Goal: Transaction & Acquisition: Purchase product/service

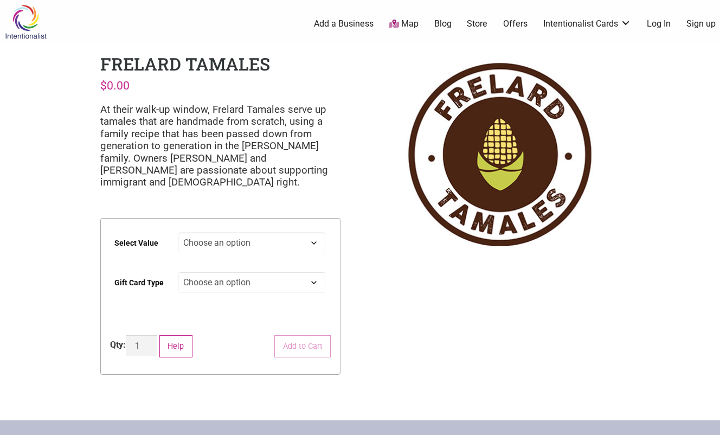
scroll to position [108, 0]
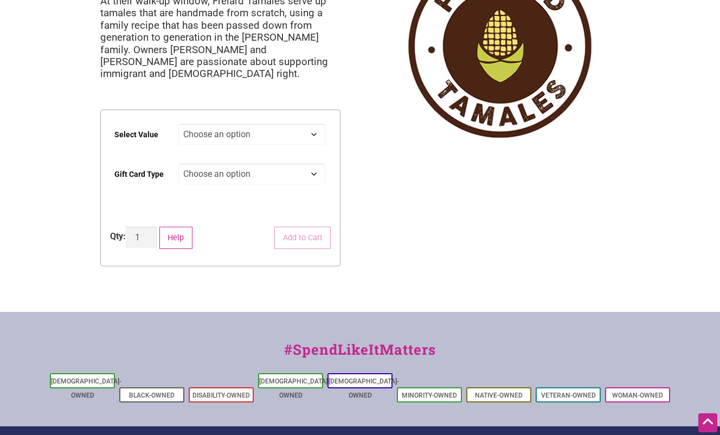
click at [301, 174] on select "Choose an option Physical" at bounding box center [252, 173] width 148 height 21
select select "Physical"
click at [178, 163] on select "Choose an option Physical" at bounding box center [252, 173] width 148 height 21
click at [302, 139] on select "Choose an option $25 $50 $100 $200 $500" at bounding box center [252, 134] width 148 height 21
click at [178, 124] on select "Choose an option $25 $50 $100 $200 $500" at bounding box center [252, 134] width 148 height 21
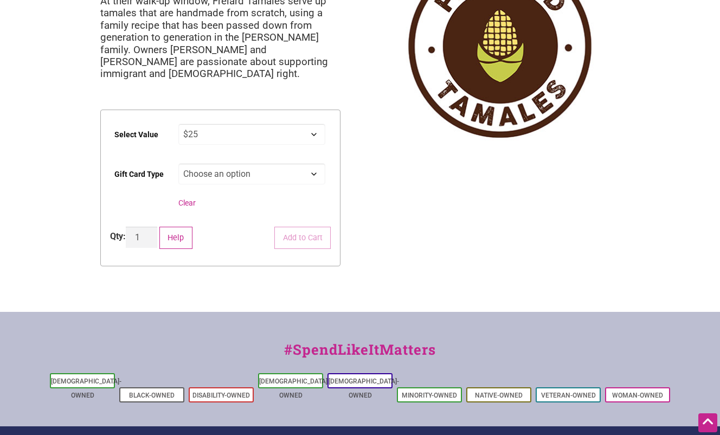
select select "$25"
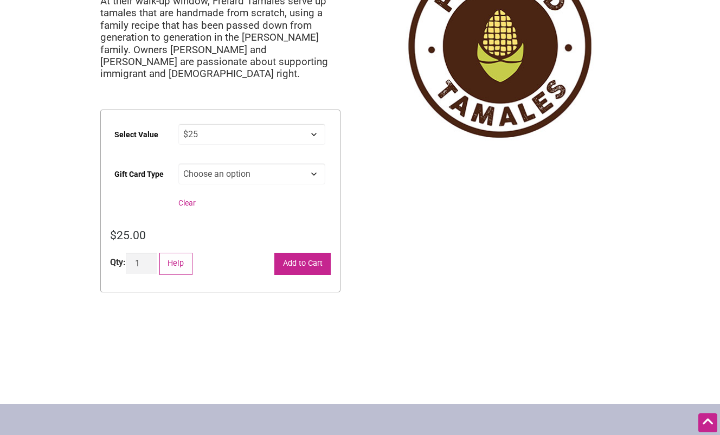
click at [321, 266] on button "Add to Cart" at bounding box center [303, 264] width 56 height 22
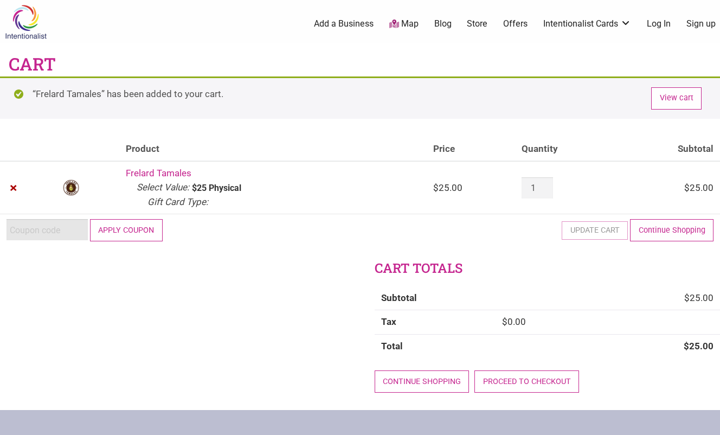
click at [61, 231] on input "Coupon:" at bounding box center [47, 229] width 81 height 21
paste input "2025JUNTOS"
type input "2025JUNTOS"
click at [125, 232] on button "Apply coupon" at bounding box center [126, 230] width 73 height 22
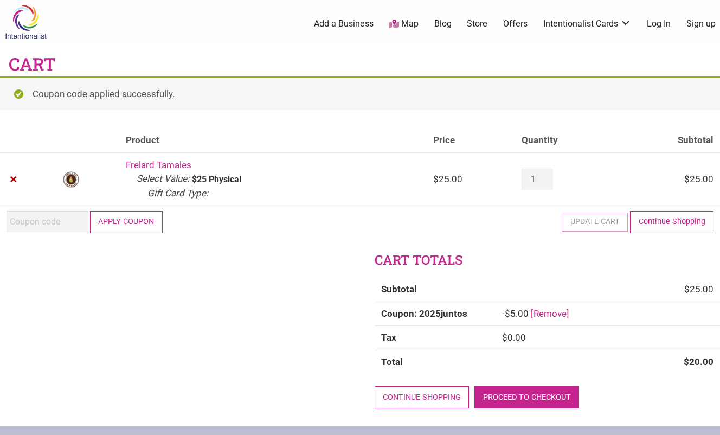
click at [534, 399] on link "Proceed to checkout" at bounding box center [527, 397] width 105 height 22
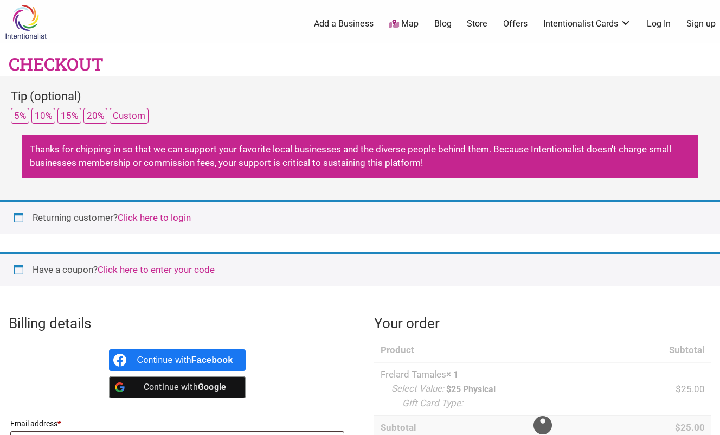
select select "WA"
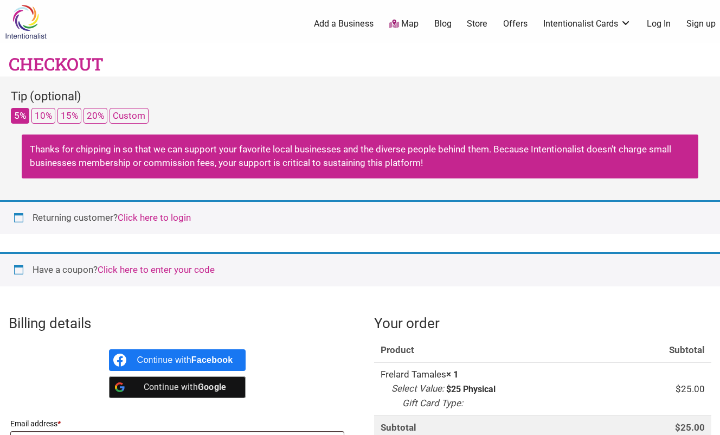
click at [20, 118] on button "5%" at bounding box center [20, 116] width 18 height 16
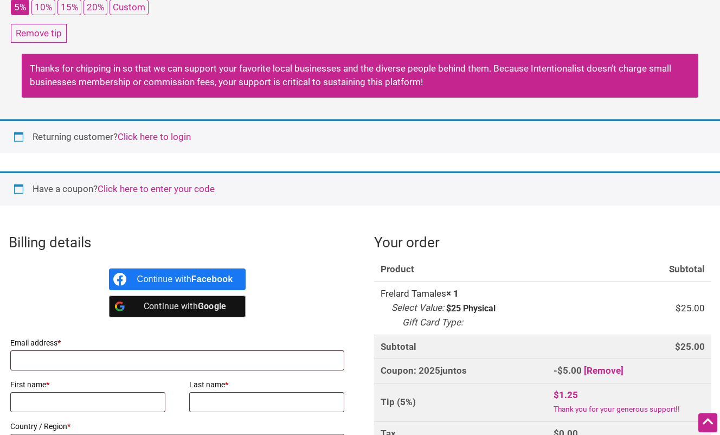
scroll to position [163, 0]
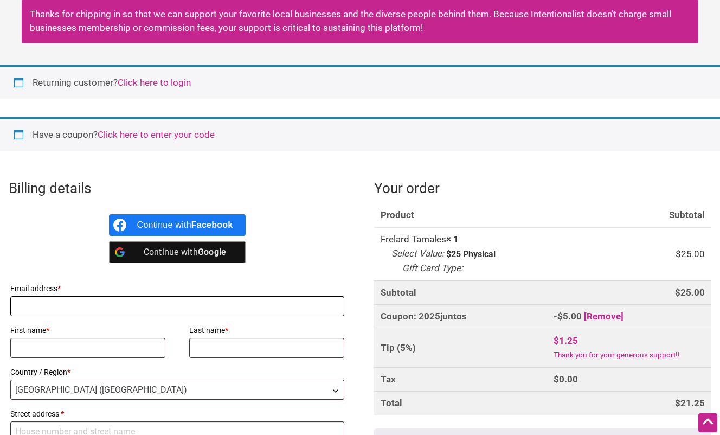
click at [33, 307] on input "Email address *" at bounding box center [177, 306] width 334 height 20
click at [33, 308] on input "Email address *" at bounding box center [177, 306] width 334 height 20
type input "[EMAIL_ADDRESS][DOMAIN_NAME]"
click at [40, 343] on input "First name *" at bounding box center [87, 348] width 155 height 20
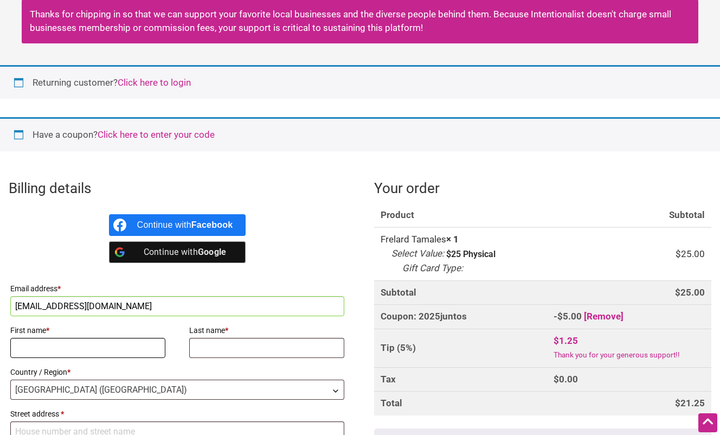
type input "Alyssa"
type input "Stock"
type input "[STREET_ADDRESS]"
type input "[GEOGRAPHIC_DATA]"
type input "98118"
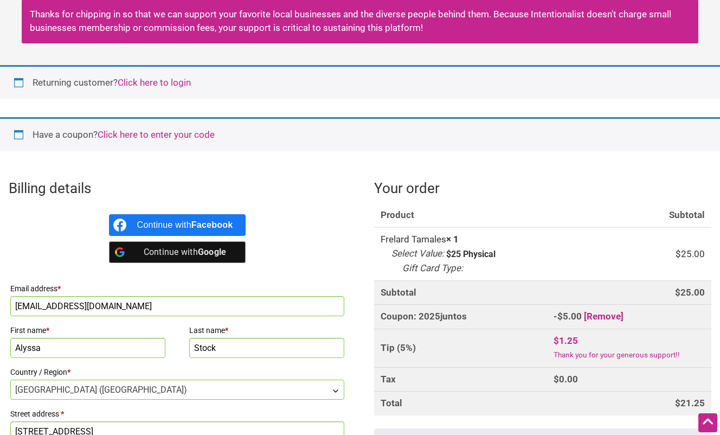
scroll to position [461, 0]
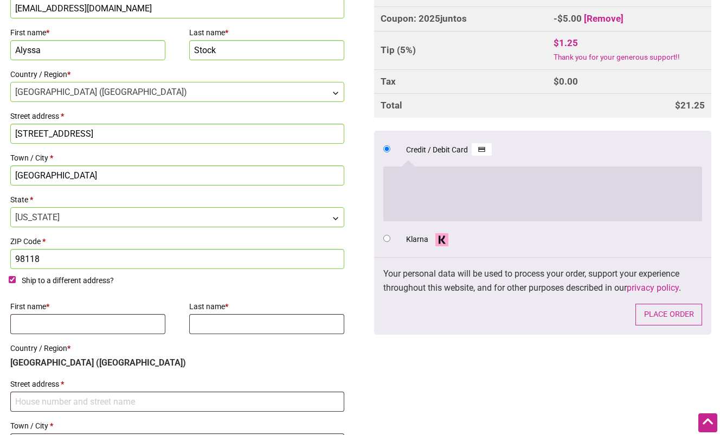
click at [16, 279] on label "Ship to a different address?" at bounding box center [177, 283] width 337 height 18
click at [16, 279] on input "Ship to a different address?" at bounding box center [12, 279] width 7 height 7
checkbox input "false"
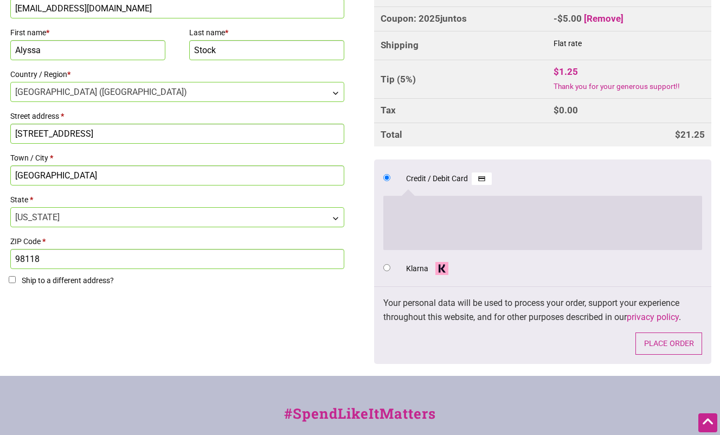
scroll to position [515, 0]
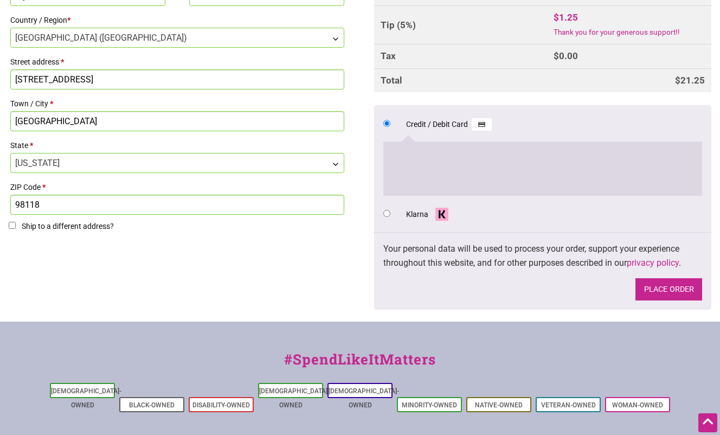
click at [649, 288] on button "Place order" at bounding box center [669, 289] width 67 height 22
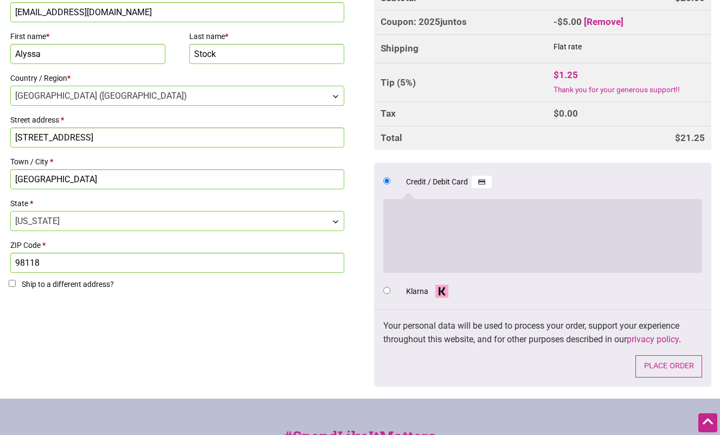
scroll to position [565, 0]
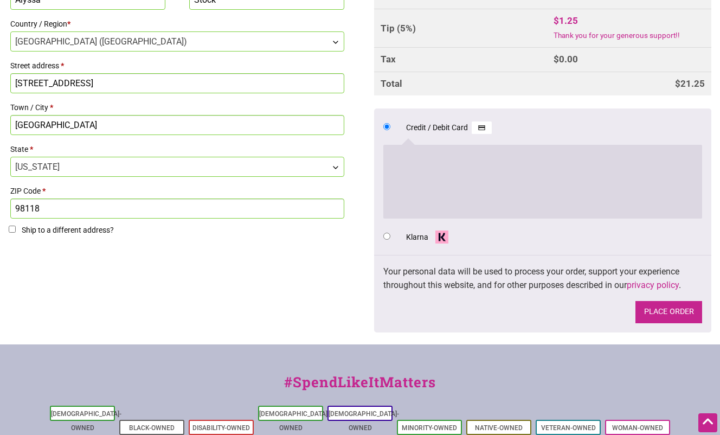
click at [669, 312] on button "Place order" at bounding box center [669, 312] width 67 height 22
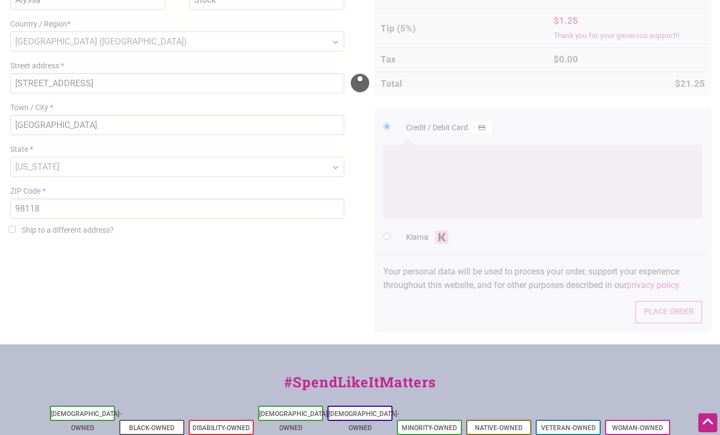
scroll to position [673, 0]
